Goal: Information Seeking & Learning: Learn about a topic

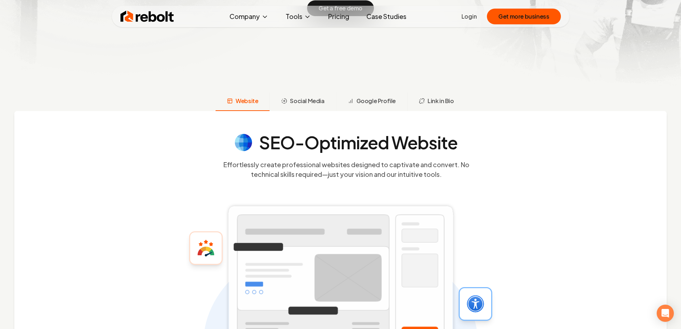
scroll to position [215, 0]
click at [297, 101] on span "Social Media" at bounding box center [307, 101] width 34 height 9
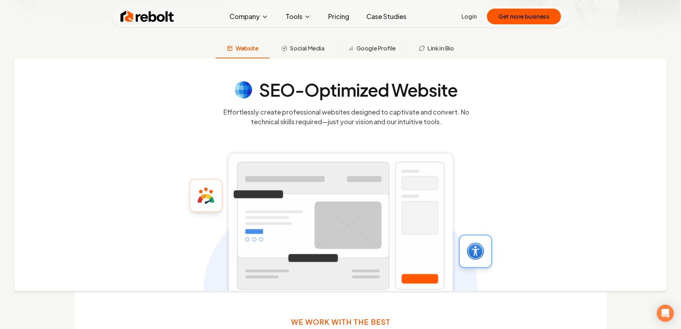
scroll to position [272, 0]
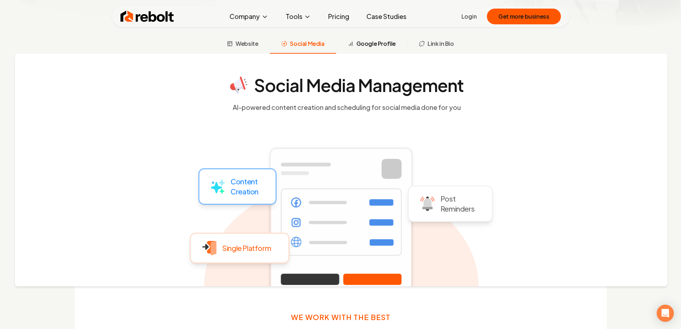
click at [368, 50] on button "Google Profile" at bounding box center [371, 44] width 71 height 19
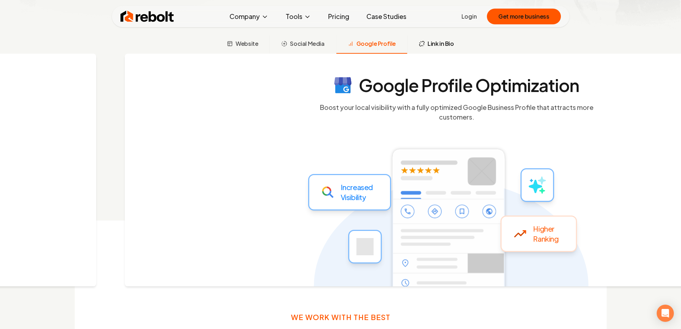
click at [428, 43] on span "Link in Bio" at bounding box center [441, 43] width 26 height 9
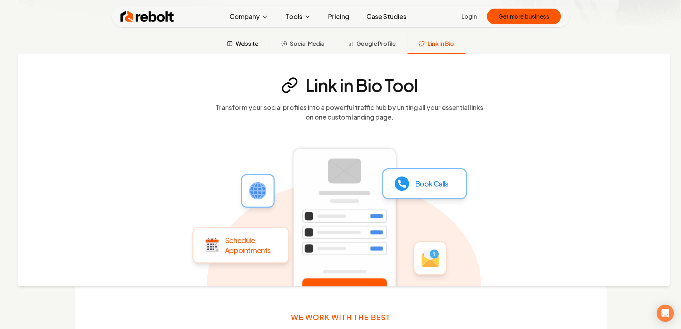
click at [246, 48] on span "Website" at bounding box center [247, 43] width 23 height 9
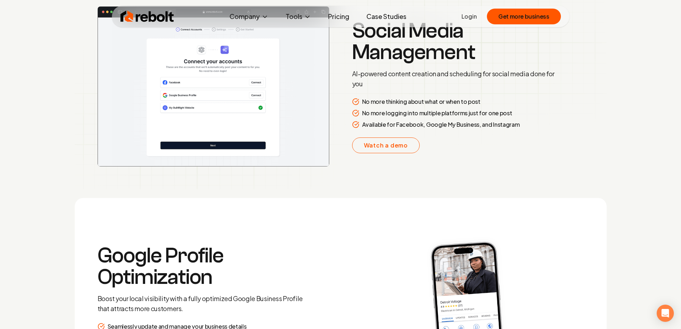
scroll to position [1453, 0]
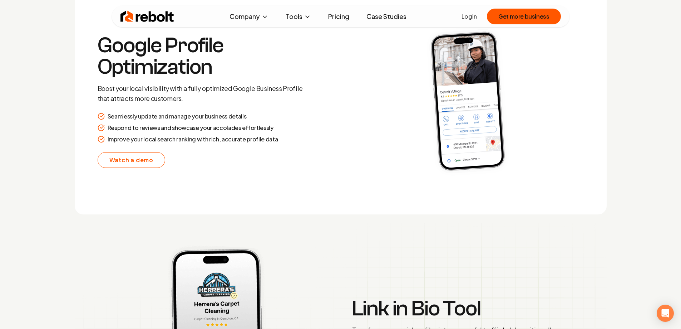
click at [383, 17] on link "Case Studies" at bounding box center [387, 16] width 52 height 14
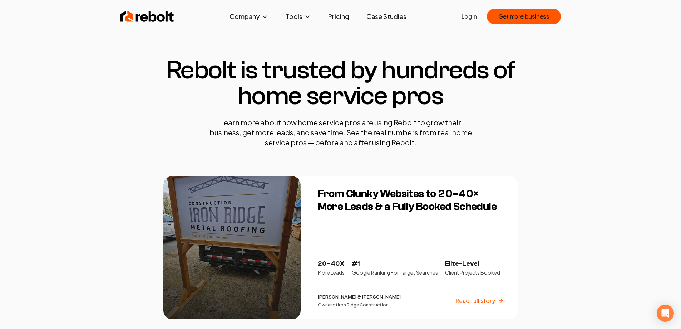
click at [148, 20] on img at bounding box center [148, 16] width 54 height 14
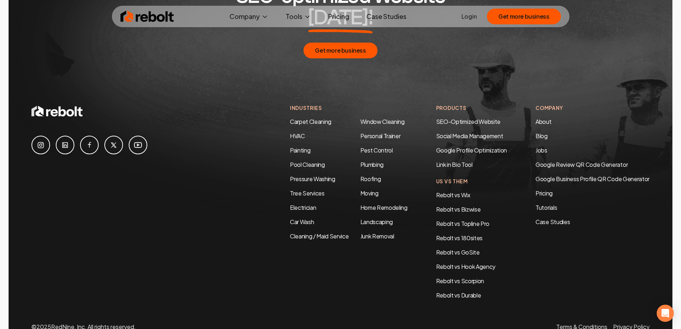
scroll to position [3463, 0]
